Goal: Information Seeking & Learning: Learn about a topic

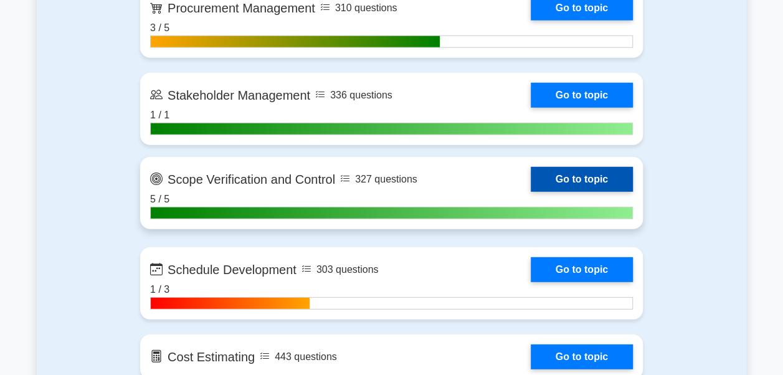
scroll to position [1868, 0]
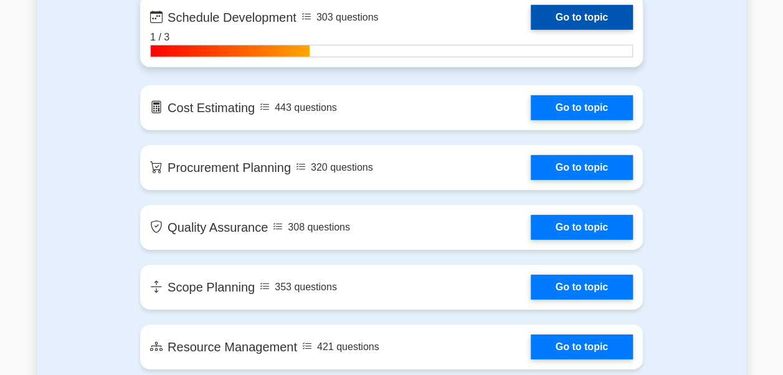
click at [570, 8] on link "Go to topic" at bounding box center [582, 17] width 102 height 25
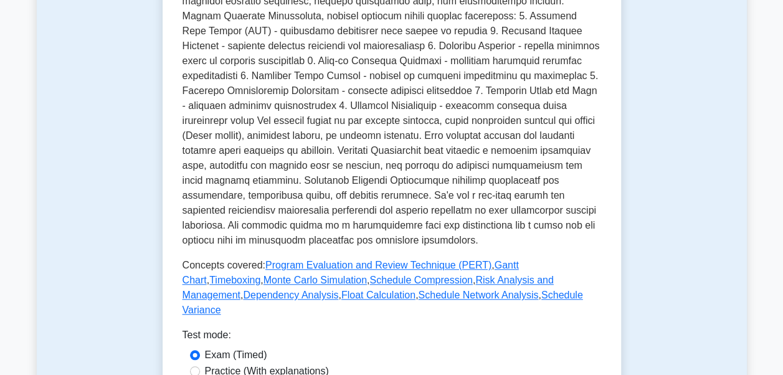
scroll to position [561, 0]
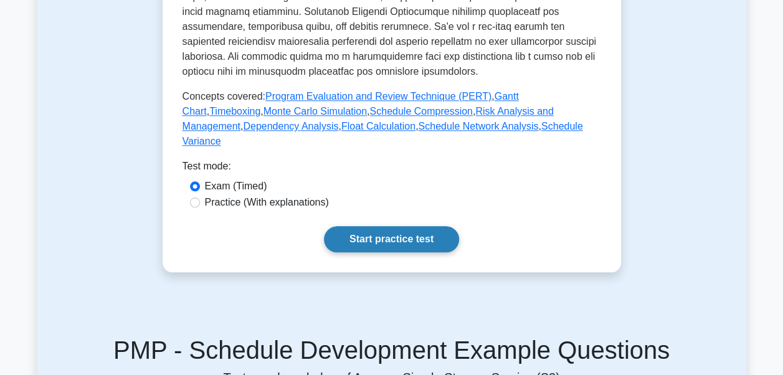
click at [405, 226] on link "Start practice test" at bounding box center [391, 239] width 135 height 26
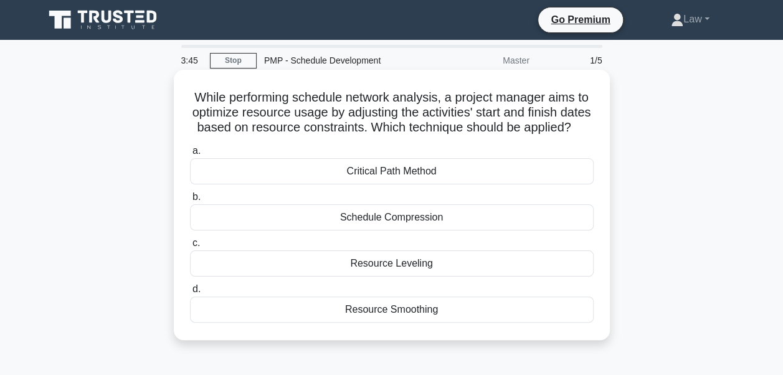
click at [405, 184] on div "Critical Path Method" at bounding box center [392, 171] width 404 height 26
click at [190, 155] on input "a. Critical Path Method" at bounding box center [190, 151] width 0 height 8
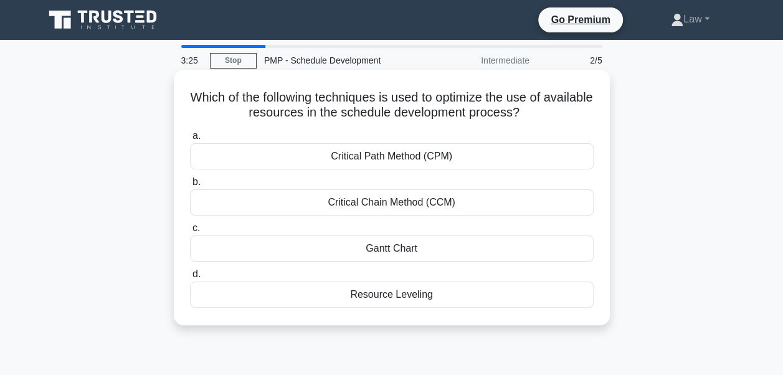
click at [440, 164] on div "Critical Path Method (CPM)" at bounding box center [392, 156] width 404 height 26
click at [190, 140] on input "a. Critical Path Method (CPM)" at bounding box center [190, 136] width 0 height 8
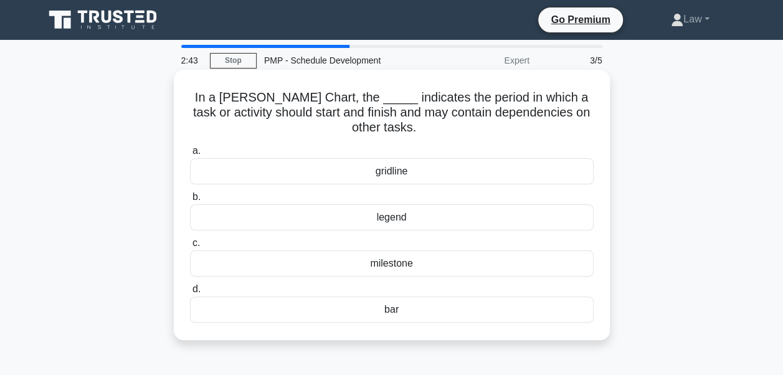
click at [397, 305] on div "bar" at bounding box center [392, 309] width 404 height 26
click at [190, 293] on input "d. bar" at bounding box center [190, 289] width 0 height 8
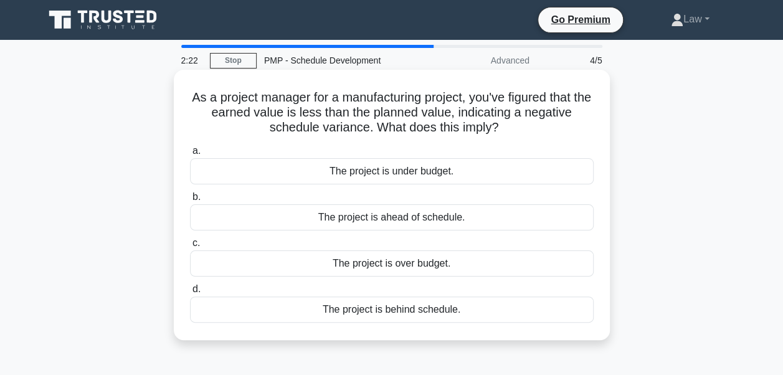
click at [447, 318] on div "The project is behind schedule." at bounding box center [392, 309] width 404 height 26
drag, startPoint x: 447, startPoint y: 318, endPoint x: 430, endPoint y: 311, distance: 17.9
click at [430, 311] on div "The project is behind schedule." at bounding box center [392, 309] width 404 height 26
click at [190, 293] on input "d. The project is behind schedule." at bounding box center [190, 289] width 0 height 8
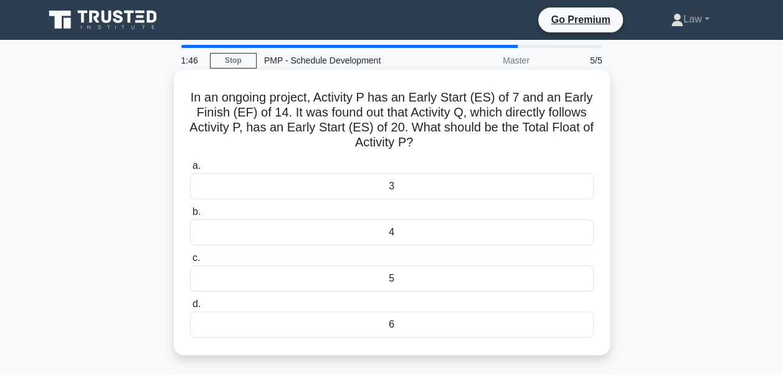
click at [409, 326] on div "6" at bounding box center [392, 324] width 404 height 26
click at [190, 308] on input "d. 6" at bounding box center [190, 304] width 0 height 8
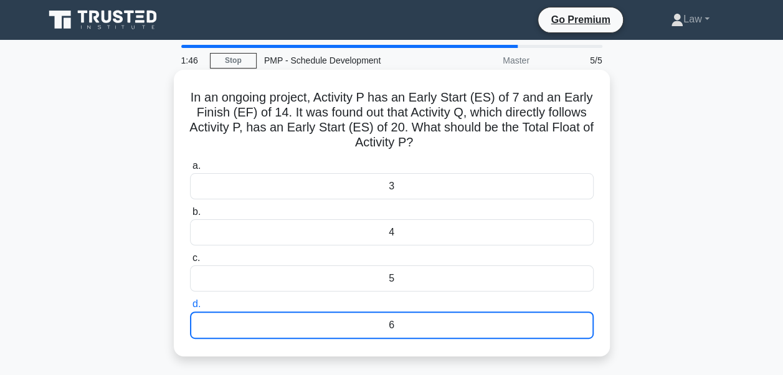
click at [412, 326] on div "6" at bounding box center [392, 324] width 404 height 27
click at [190, 308] on input "d. 6" at bounding box center [190, 304] width 0 height 8
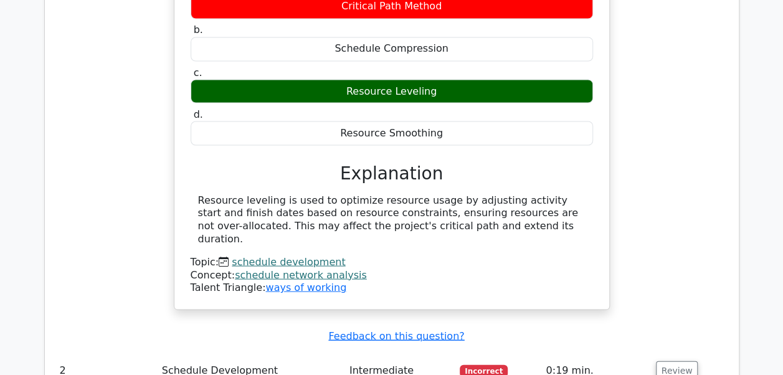
scroll to position [1183, 0]
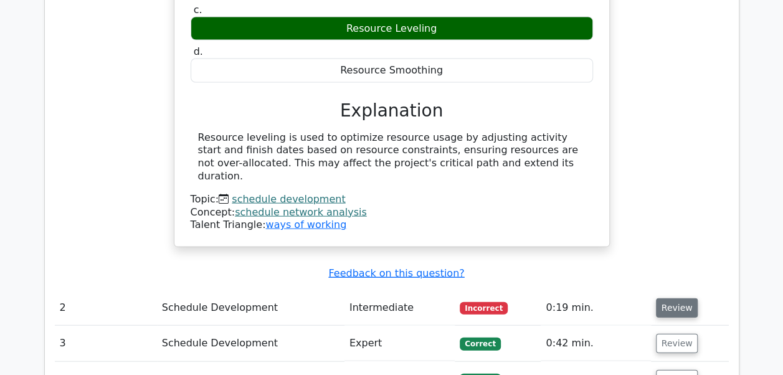
click at [678, 298] on button "Review" at bounding box center [677, 307] width 42 height 19
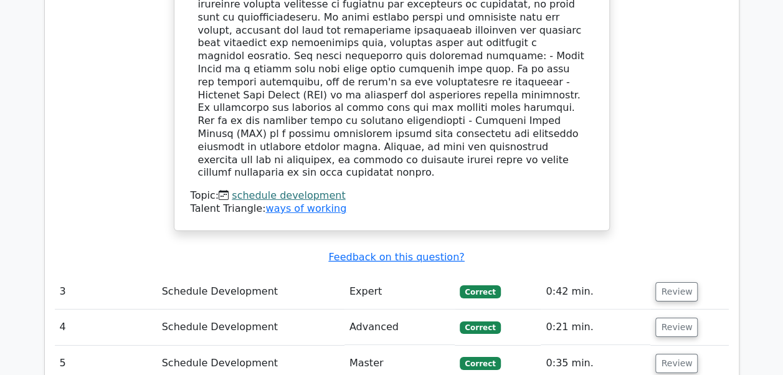
scroll to position [1806, 0]
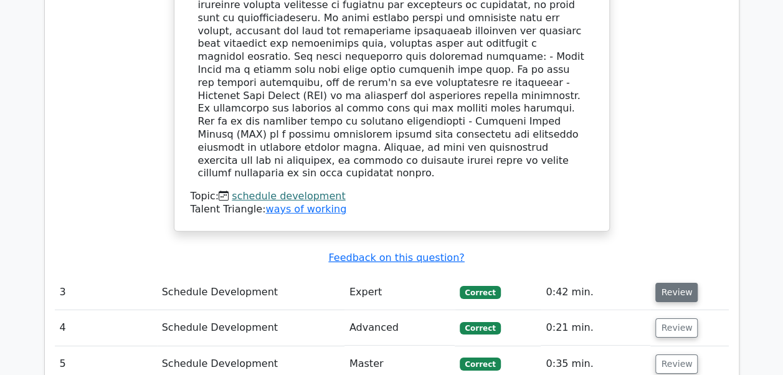
click at [661, 283] on button "Review" at bounding box center [676, 292] width 42 height 19
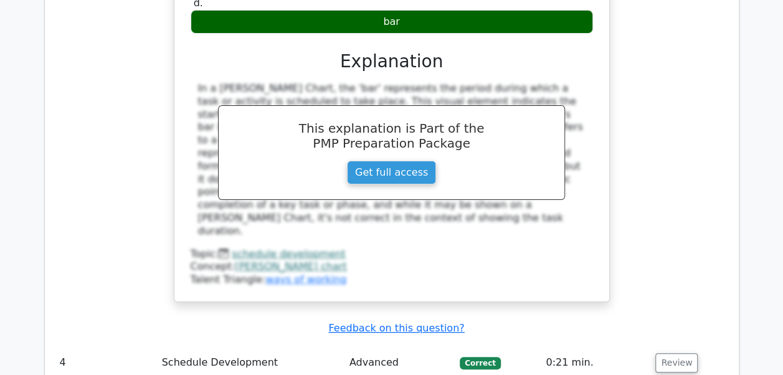
scroll to position [2367, 0]
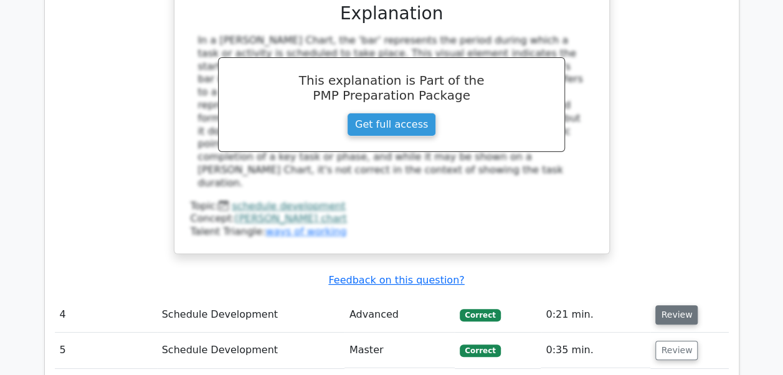
click at [673, 305] on button "Review" at bounding box center [676, 314] width 42 height 19
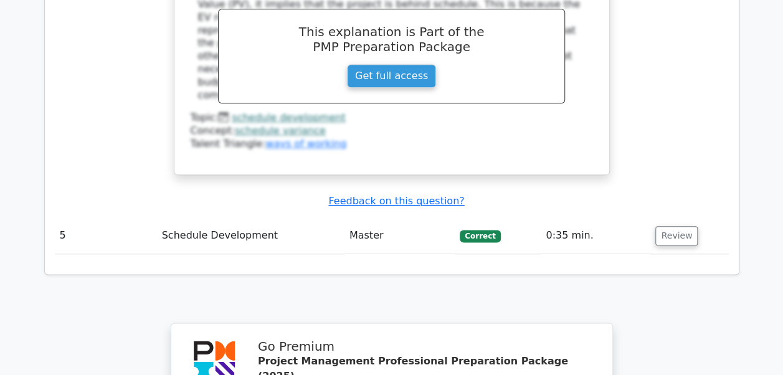
scroll to position [2990, 0]
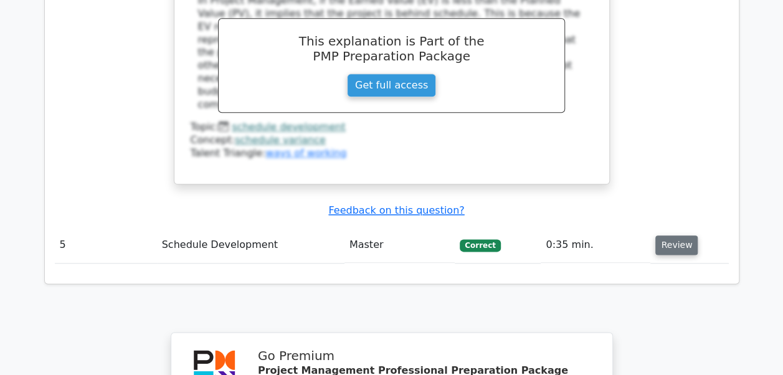
click at [664, 235] on button "Review" at bounding box center [676, 244] width 42 height 19
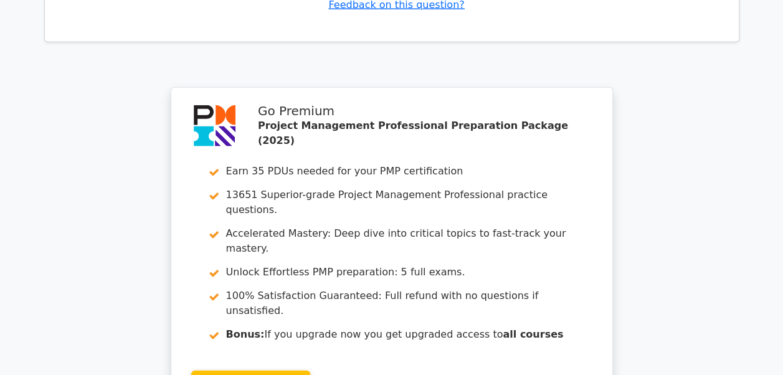
scroll to position [4037, 0]
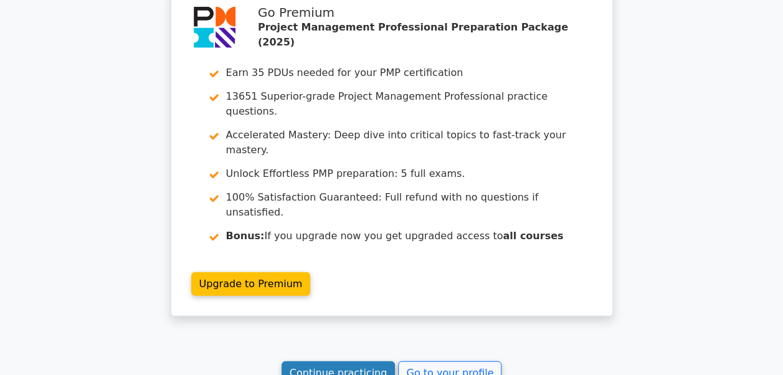
click at [334, 361] on link "Continue practicing" at bounding box center [339, 373] width 114 height 24
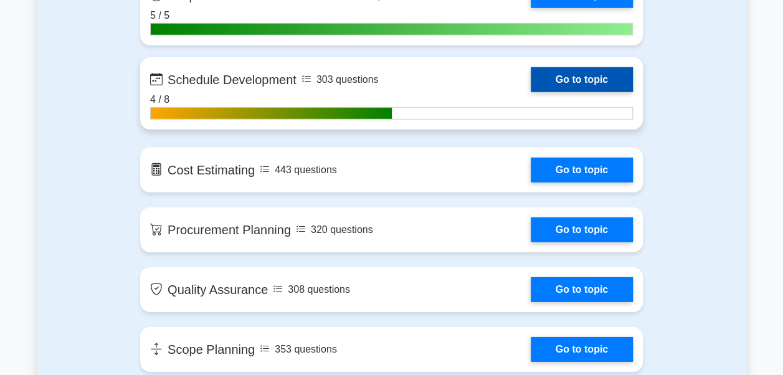
scroll to position [1744, 0]
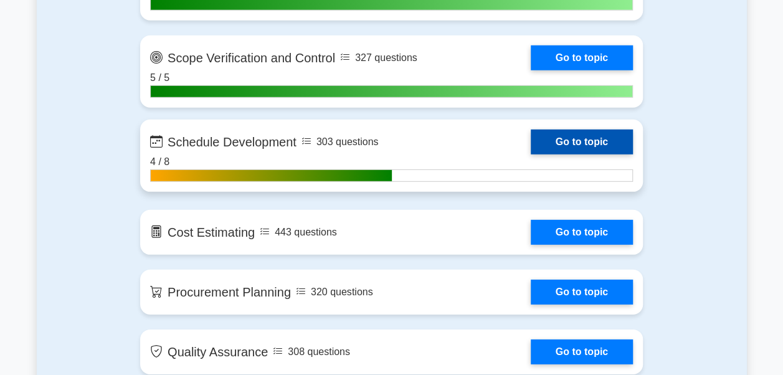
click at [541, 144] on link "Go to topic" at bounding box center [582, 142] width 102 height 25
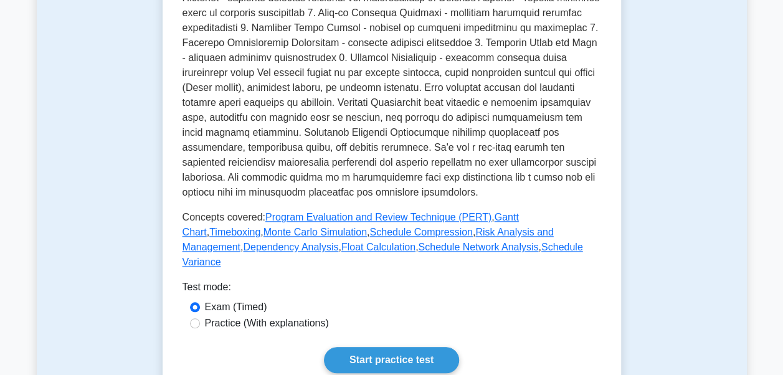
scroll to position [561, 0]
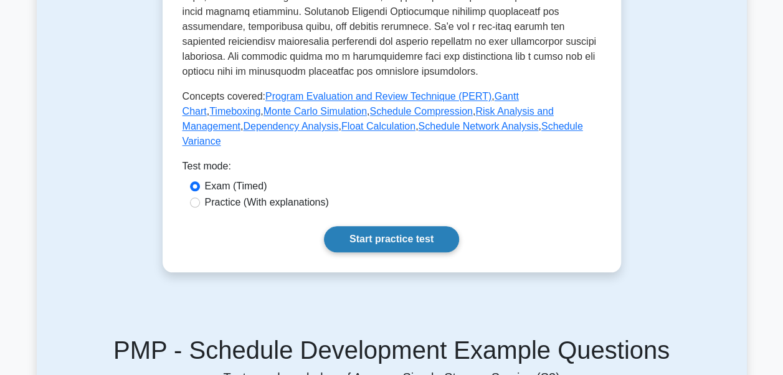
click at [443, 226] on link "Start practice test" at bounding box center [391, 239] width 135 height 26
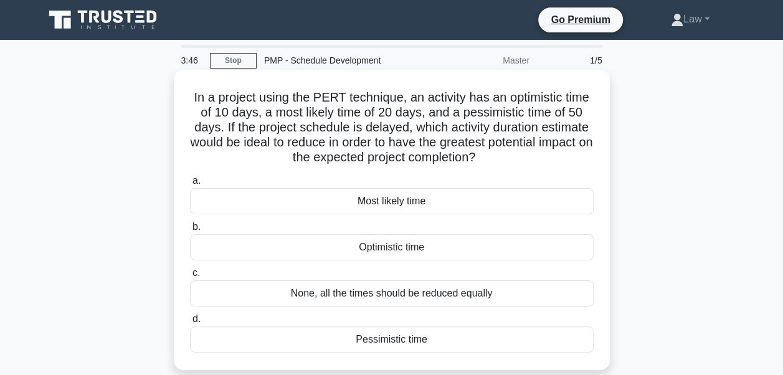
scroll to position [62, 0]
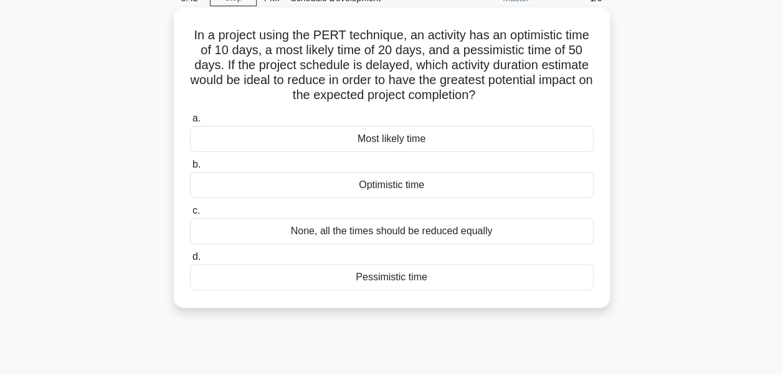
click at [404, 277] on div "Pessimistic time" at bounding box center [392, 277] width 404 height 26
click at [190, 261] on input "d. Pessimistic time" at bounding box center [190, 257] width 0 height 8
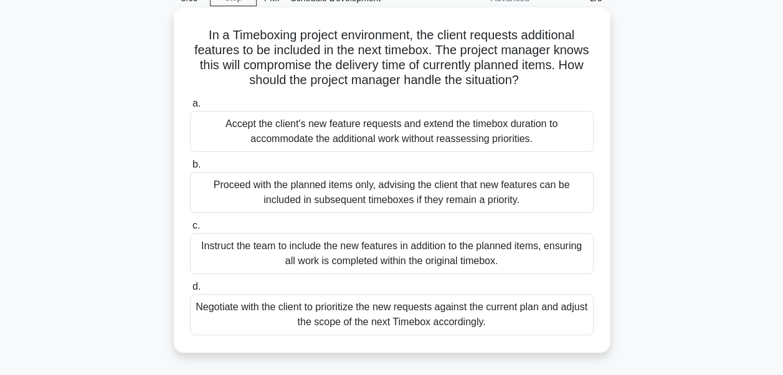
scroll to position [125, 0]
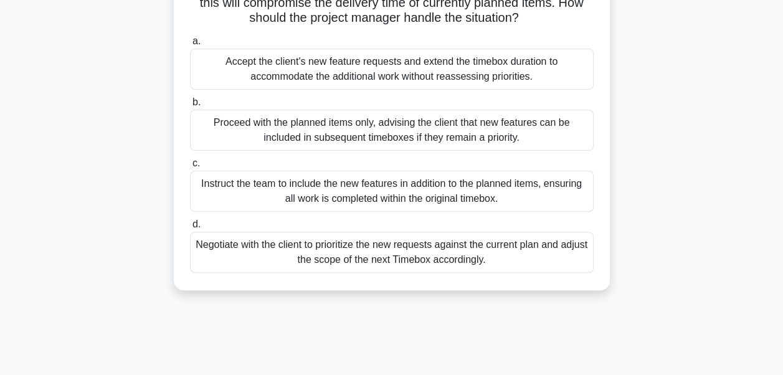
click at [506, 253] on div "Negotiate with the client to prioritize the new requests against the current pl…" at bounding box center [392, 252] width 404 height 41
click at [190, 229] on input "d. Negotiate with the client to prioritize the new requests against the current…" at bounding box center [190, 224] width 0 height 8
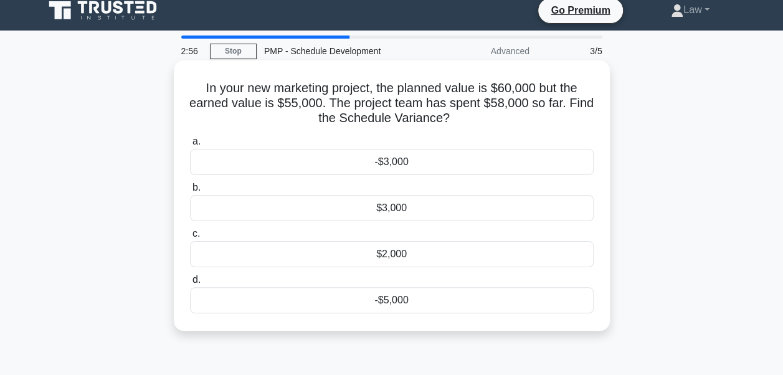
scroll to position [0, 0]
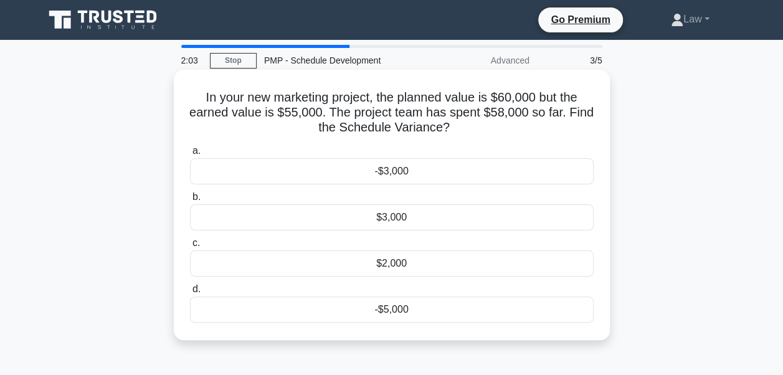
click at [412, 172] on div "-$3,000" at bounding box center [392, 171] width 404 height 26
click at [190, 155] on input "a. -$3,000" at bounding box center [190, 151] width 0 height 8
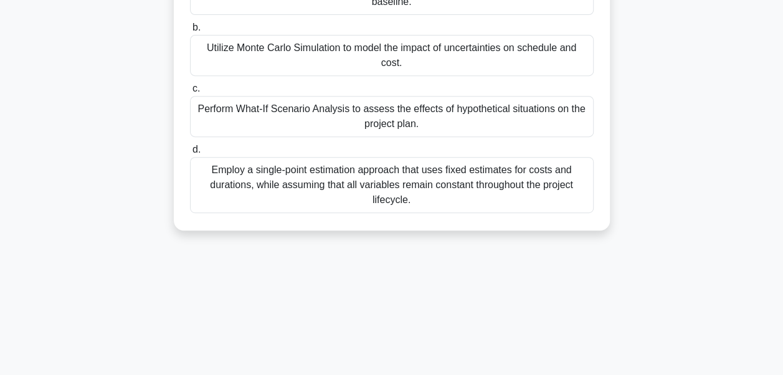
scroll to position [249, 0]
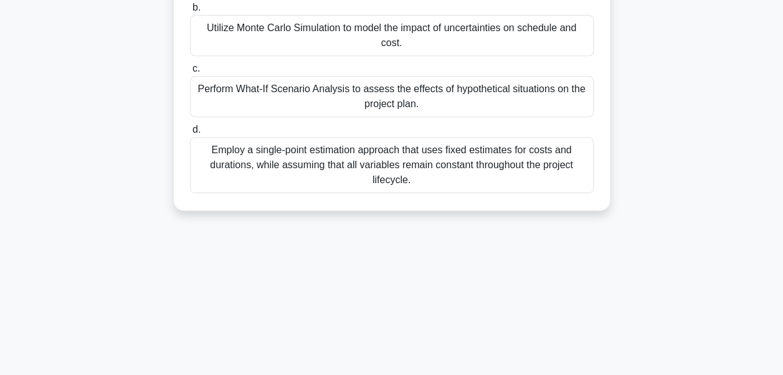
click at [421, 193] on div "Employ a single-point estimation approach that uses fixed estimates for costs a…" at bounding box center [392, 165] width 404 height 56
click at [190, 134] on input "d. Employ a single-point estimation approach that uses fixed estimates for cost…" at bounding box center [190, 130] width 0 height 8
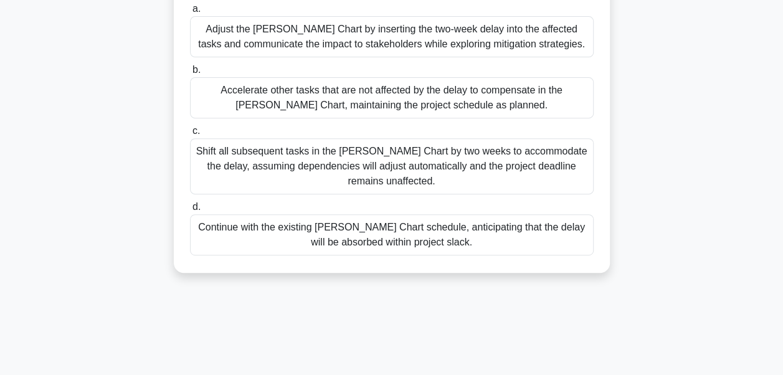
scroll to position [125, 0]
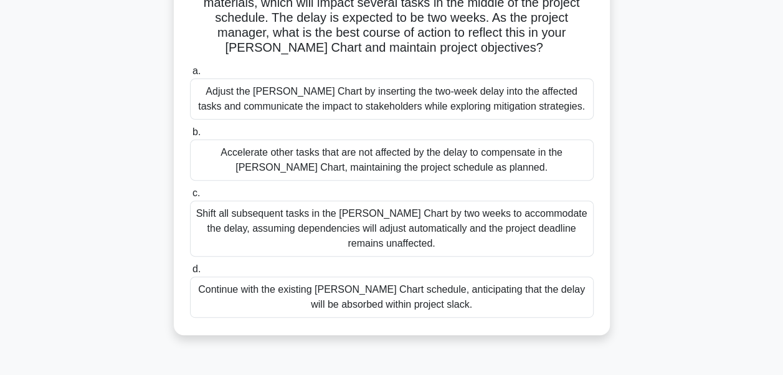
click at [412, 110] on div "Adjust the Gantt Chart by inserting the two-week delay into the affected tasks …" at bounding box center [392, 98] width 404 height 41
click at [190, 75] on input "a. Adjust the Gantt Chart by inserting the two-week delay into the affected tas…" at bounding box center [190, 71] width 0 height 8
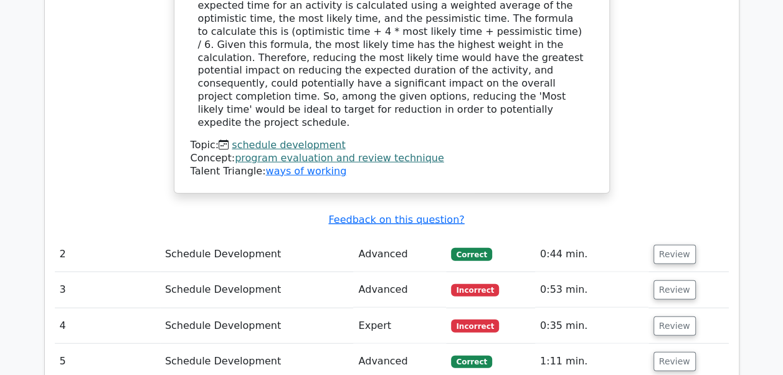
scroll to position [1370, 0]
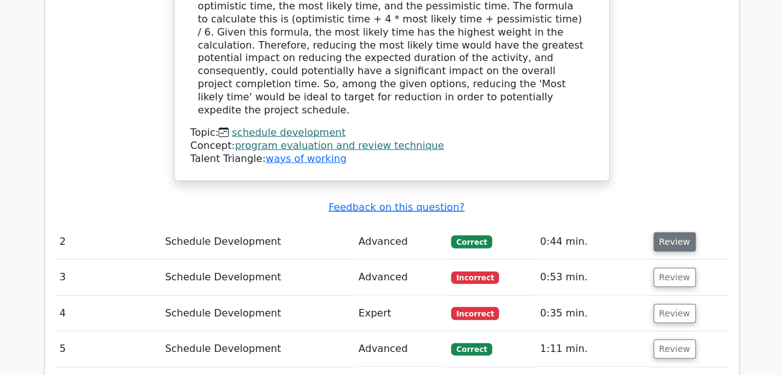
click at [673, 232] on button "Review" at bounding box center [674, 241] width 42 height 19
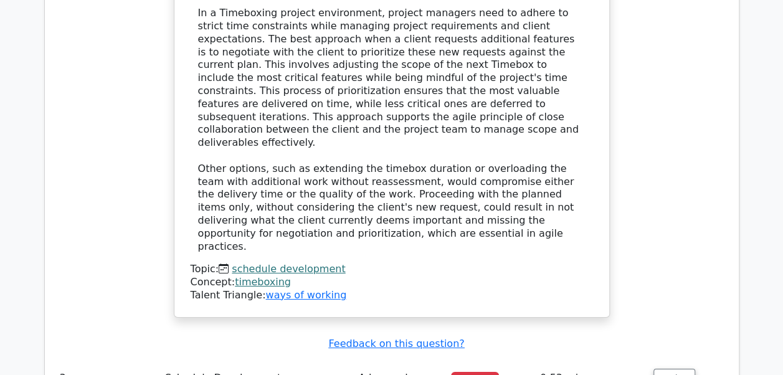
scroll to position [2055, 0]
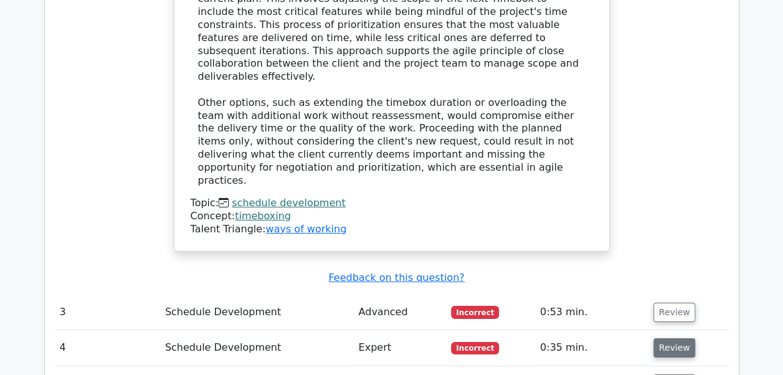
click at [670, 338] on button "Review" at bounding box center [674, 347] width 42 height 19
click at [674, 303] on button "Review" at bounding box center [674, 312] width 42 height 19
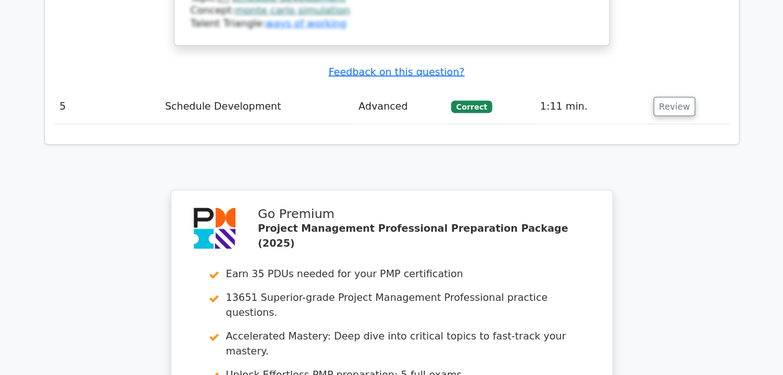
scroll to position [3675, 0]
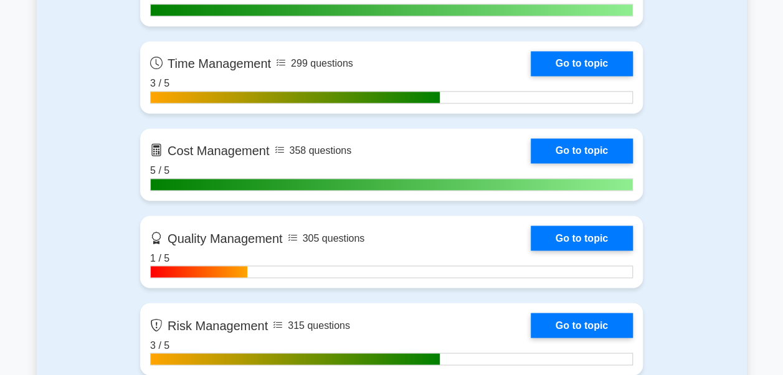
scroll to position [934, 0]
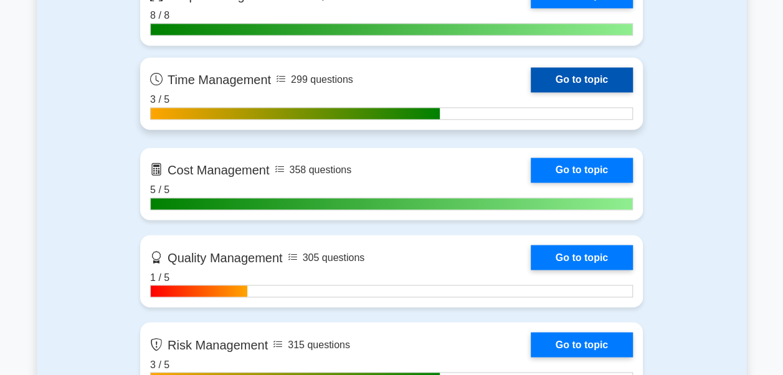
click at [602, 78] on link "Go to topic" at bounding box center [582, 79] width 102 height 25
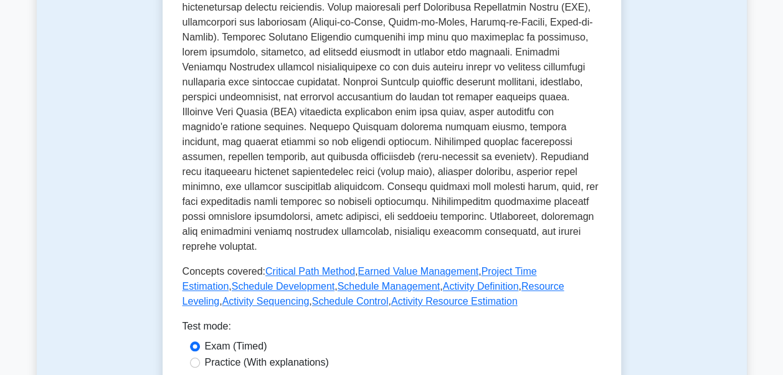
scroll to position [561, 0]
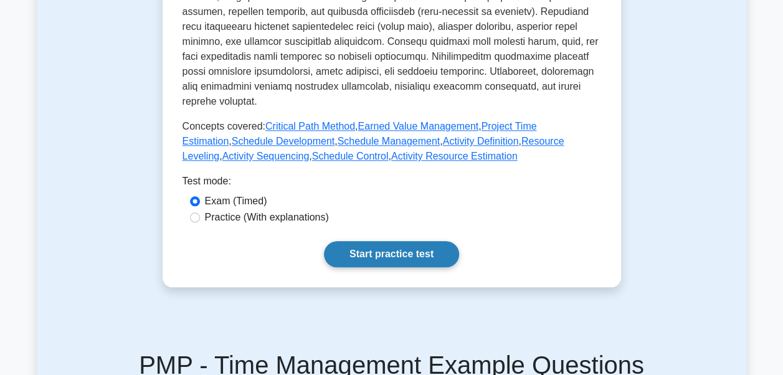
click at [405, 241] on link "Start practice test" at bounding box center [391, 254] width 135 height 26
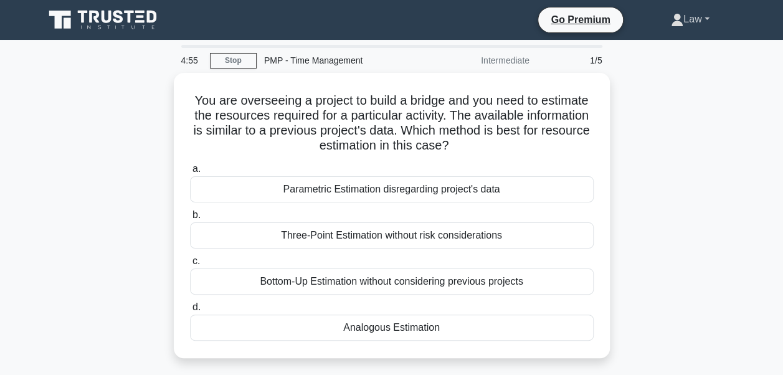
click at [693, 27] on link "Law" at bounding box center [690, 19] width 98 height 25
click at [697, 132] on div "You are overseeing a project to build a bridge and you need to estimate the res…" at bounding box center [392, 223] width 710 height 300
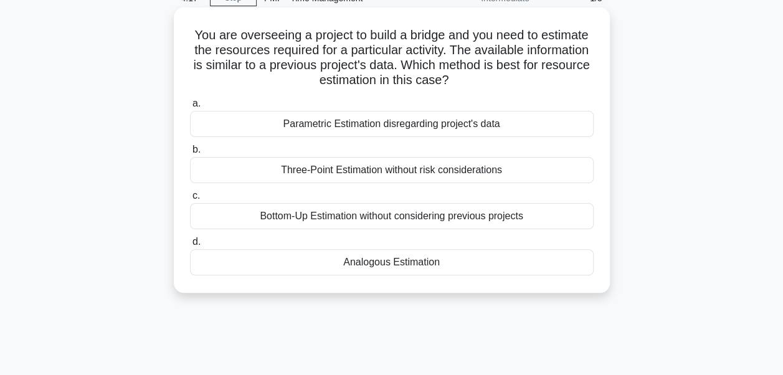
scroll to position [125, 0]
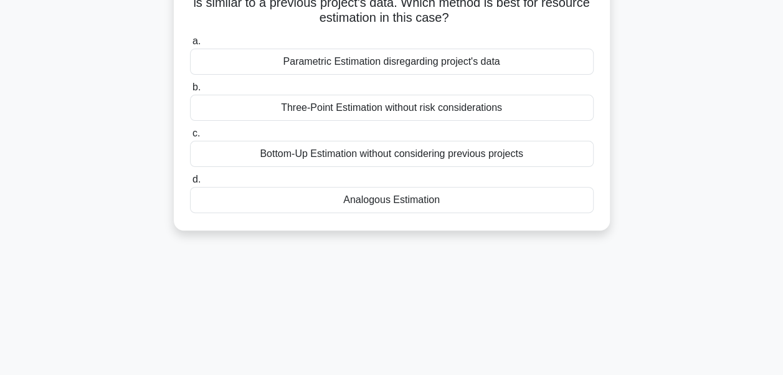
click at [394, 207] on div "Analogous Estimation" at bounding box center [392, 200] width 404 height 26
click at [190, 184] on input "d. Analogous Estimation" at bounding box center [190, 180] width 0 height 8
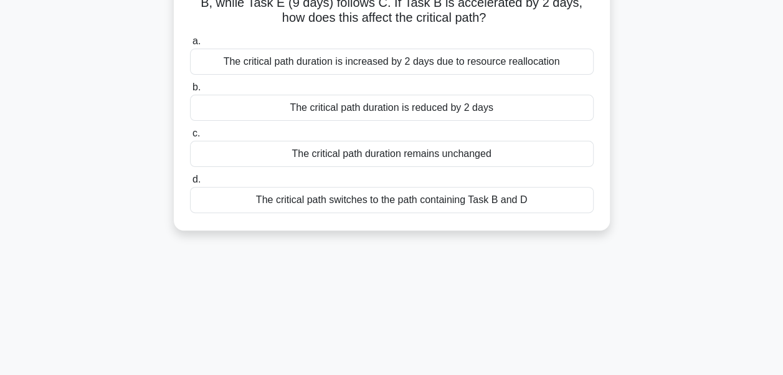
click at [385, 206] on div "The critical path switches to the path containing Task B and D" at bounding box center [392, 200] width 404 height 26
click at [190, 184] on input "d. The critical path switches to the path containing Task B and D" at bounding box center [190, 180] width 0 height 8
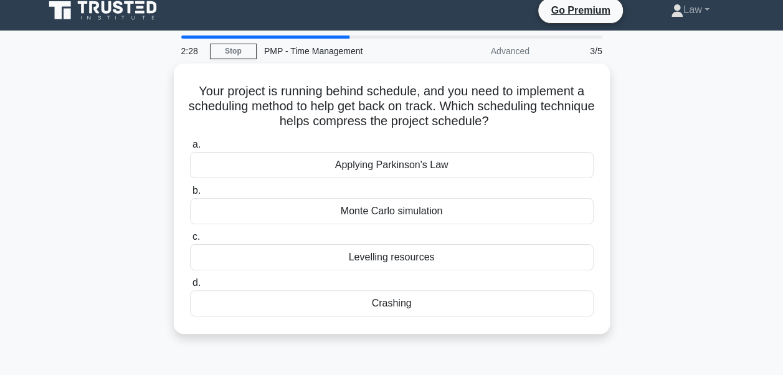
scroll to position [0, 0]
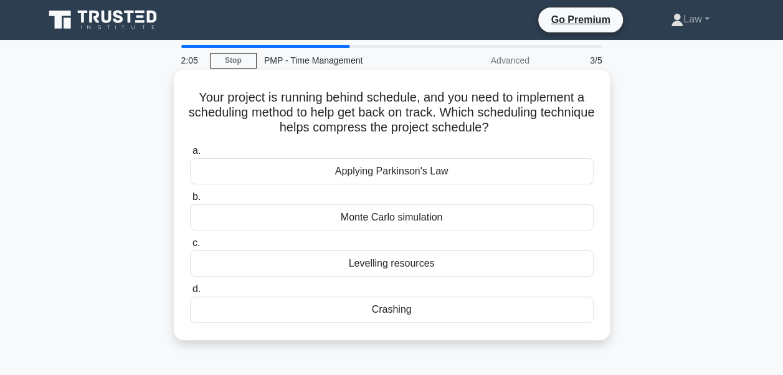
click at [381, 313] on div "Crashing" at bounding box center [392, 309] width 404 height 26
click at [190, 293] on input "d. Crashing" at bounding box center [190, 289] width 0 height 8
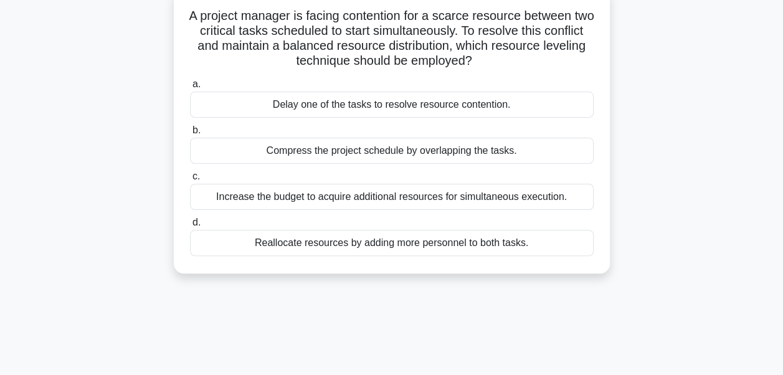
scroll to position [62, 0]
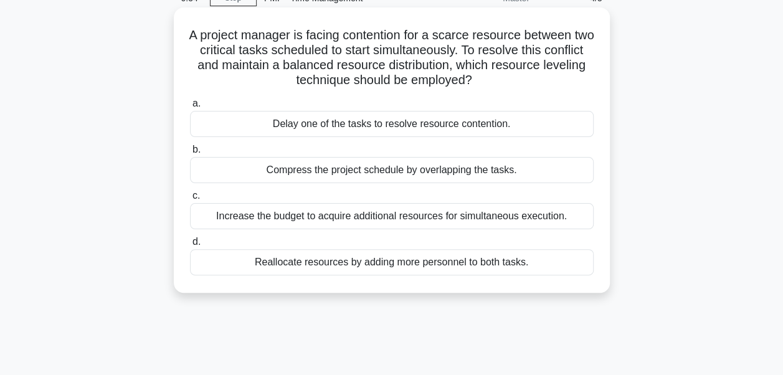
click at [485, 169] on div "Compress the project schedule by overlapping the tasks." at bounding box center [392, 170] width 404 height 26
click at [190, 154] on input "b. Compress the project schedule by overlapping the tasks." at bounding box center [190, 150] width 0 height 8
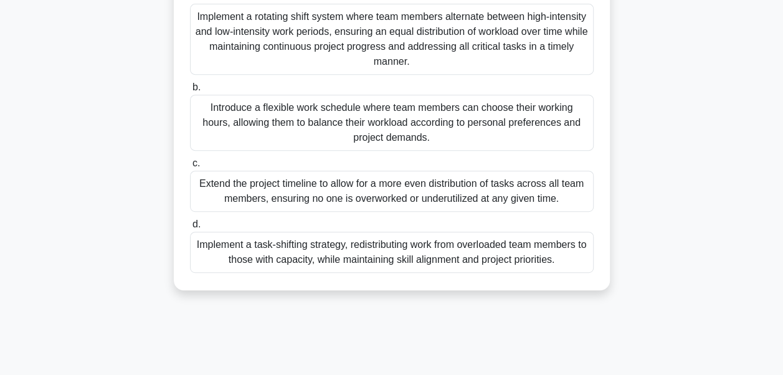
scroll to position [249, 0]
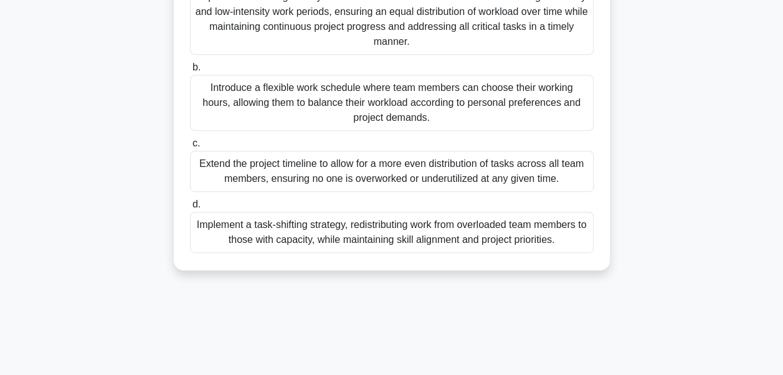
click at [558, 237] on div "Implement a task-shifting strategy, redistributing work from overloaded team me…" at bounding box center [392, 232] width 404 height 41
click at [190, 209] on input "d. Implement a task-shifting strategy, redistributing work from overloaded team…" at bounding box center [190, 205] width 0 height 8
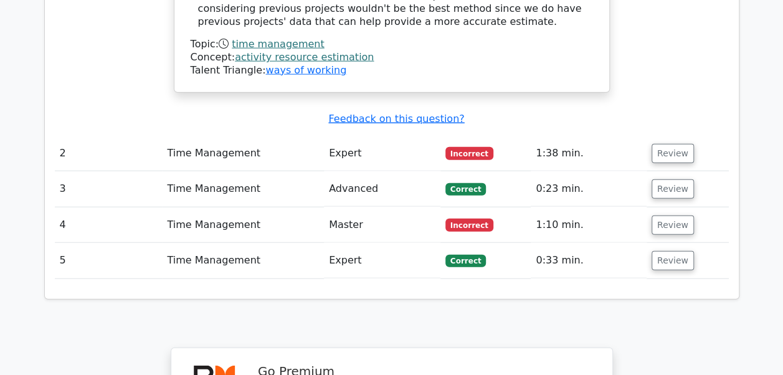
scroll to position [1432, 0]
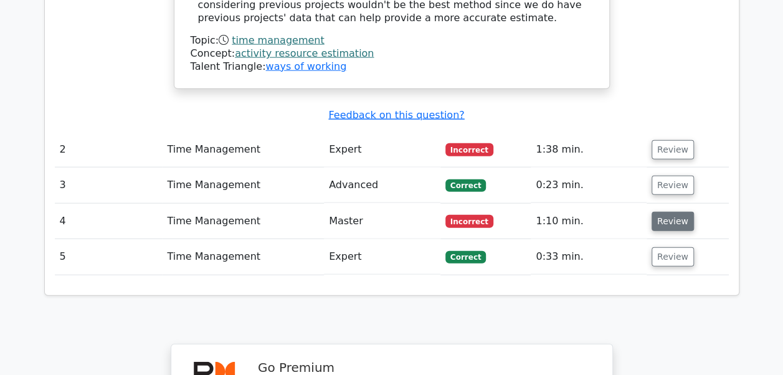
click at [660, 212] on button "Review" at bounding box center [672, 221] width 42 height 19
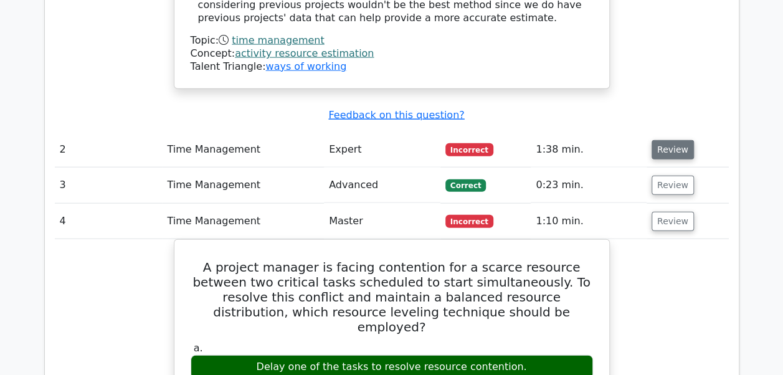
click at [666, 140] on button "Review" at bounding box center [672, 149] width 42 height 19
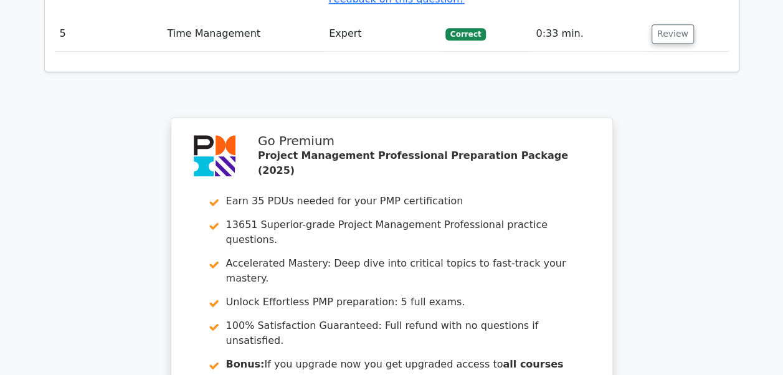
scroll to position [3114, 0]
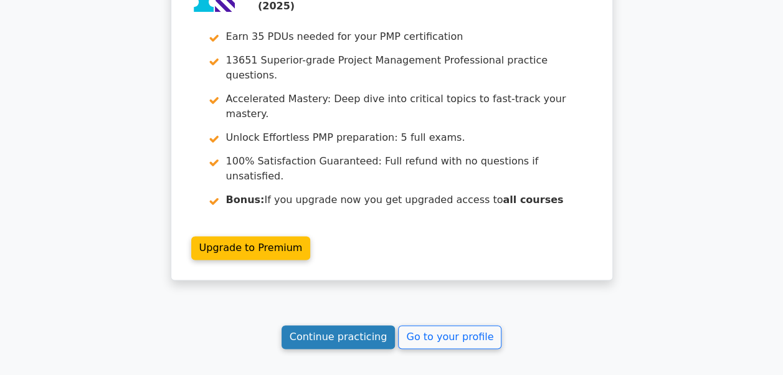
click at [359, 325] on link "Continue practicing" at bounding box center [339, 337] width 114 height 24
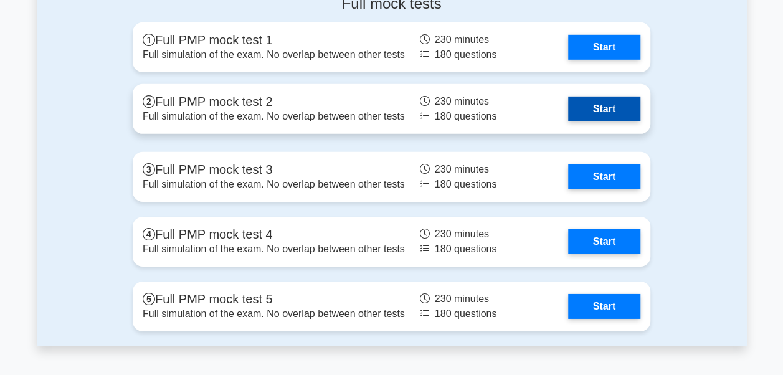
scroll to position [4235, 0]
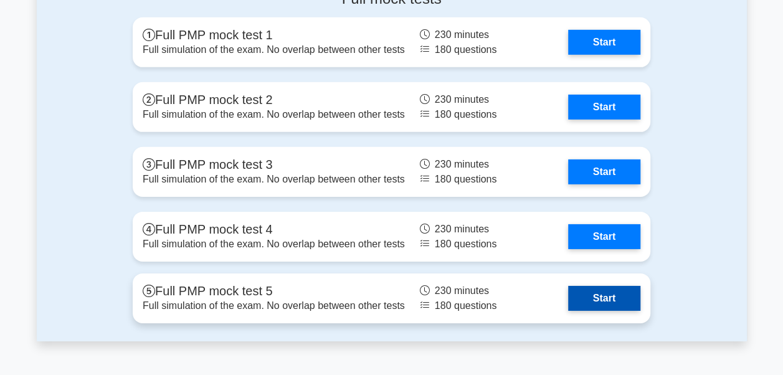
drag, startPoint x: 376, startPoint y: 277, endPoint x: 390, endPoint y: 309, distance: 35.4
click at [568, 309] on link "Start" at bounding box center [604, 298] width 72 height 25
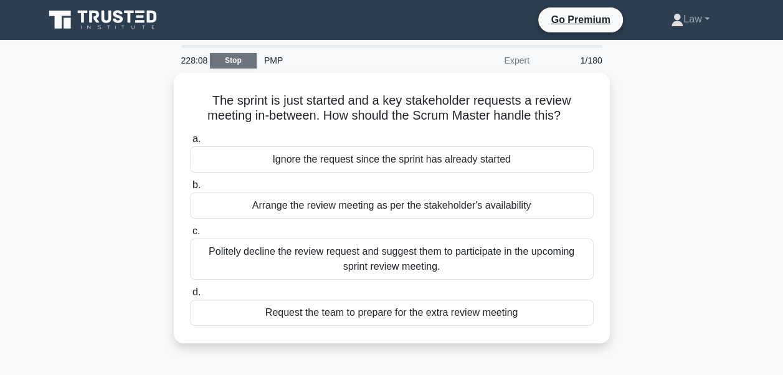
click at [237, 60] on link "Stop" at bounding box center [233, 61] width 47 height 16
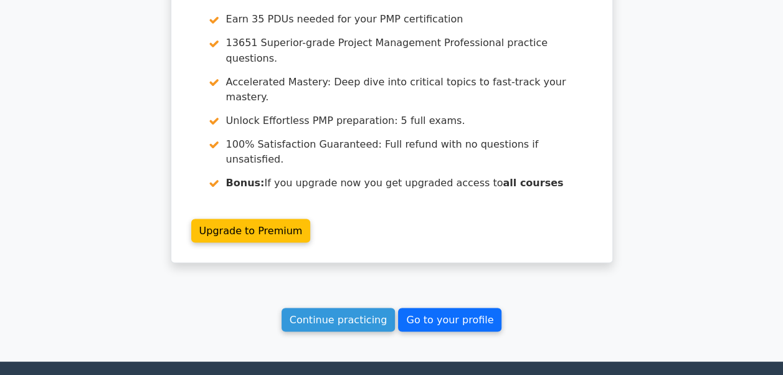
scroll to position [1152, 0]
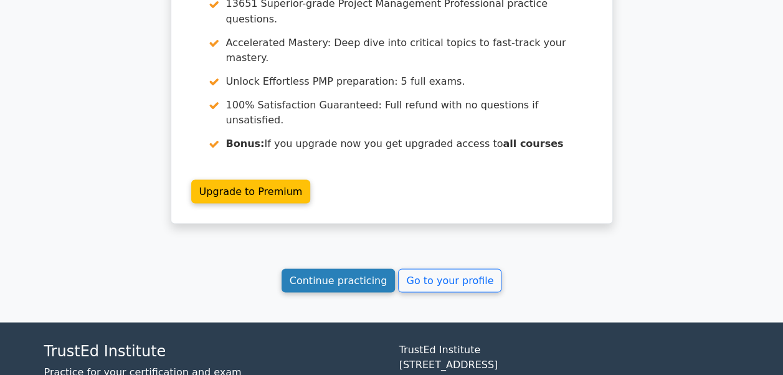
click at [384, 268] on link "Continue practicing" at bounding box center [339, 280] width 114 height 24
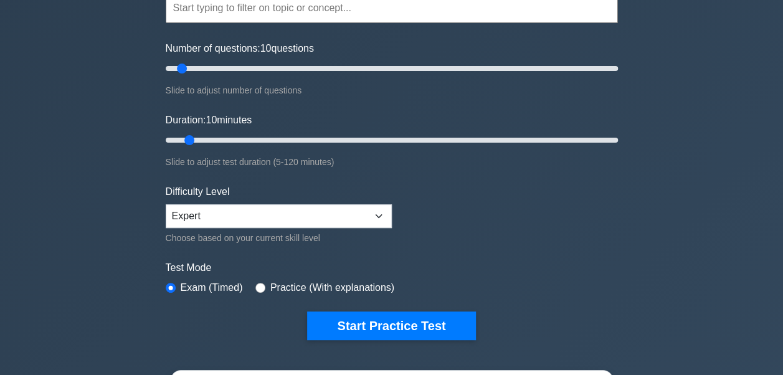
scroll to position [62, 0]
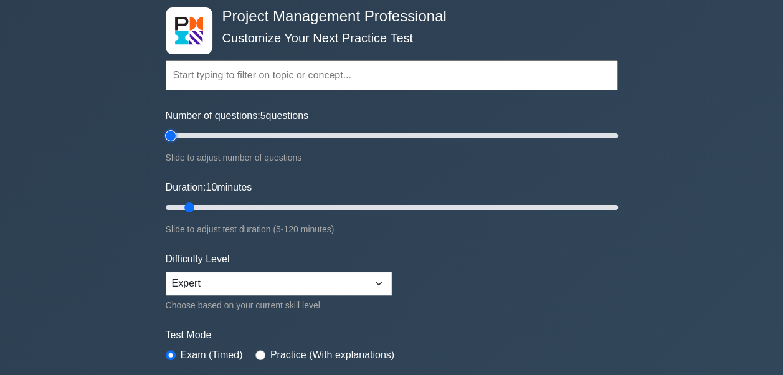
drag, startPoint x: 225, startPoint y: 141, endPoint x: 170, endPoint y: 146, distance: 55.0
type input "5"
click at [171, 143] on input "Number of questions: 5 questions" at bounding box center [392, 135] width 452 height 15
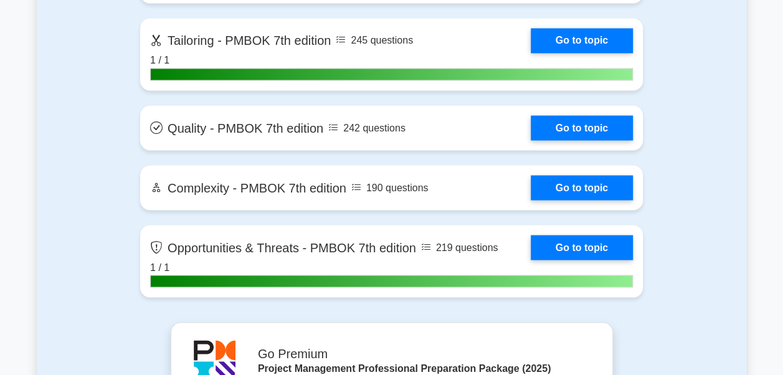
scroll to position [3114, 0]
